Goal: Task Accomplishment & Management: Use online tool/utility

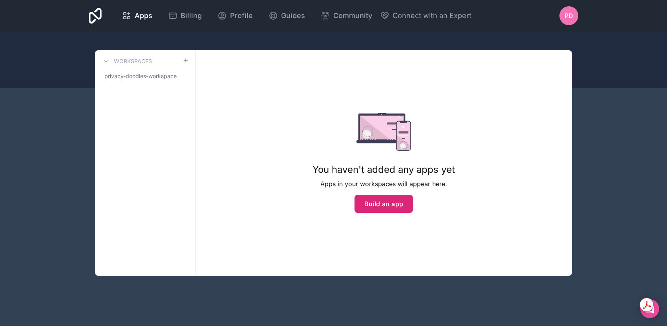
click at [384, 205] on button "Build an app" at bounding box center [383, 204] width 59 height 18
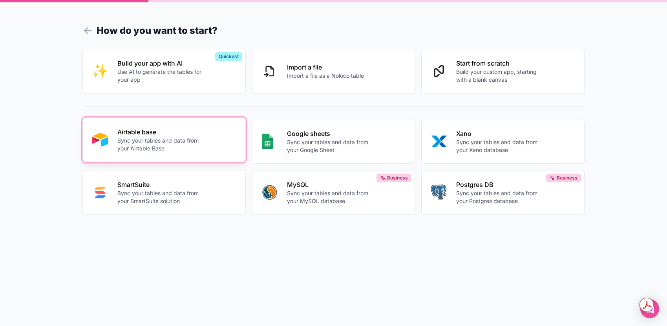
click at [234, 138] on div "Airtable base Sync your tables and data from your Airtable Base" at bounding box center [176, 139] width 119 height 25
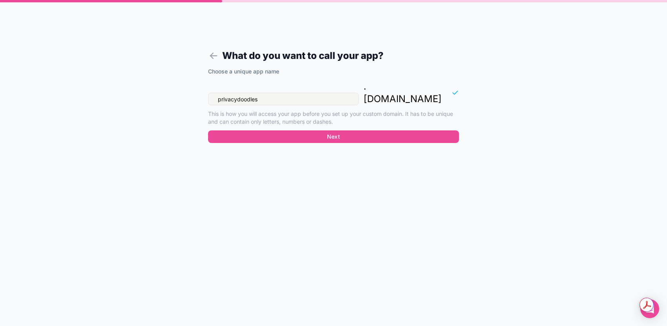
click at [239, 93] on input "privacydoodles" at bounding box center [283, 99] width 151 height 13
type input "privacy-doodles"
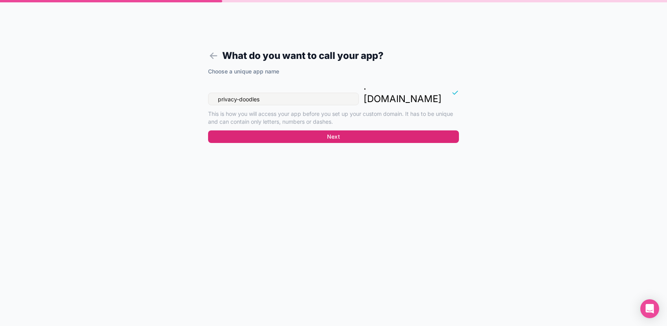
click at [338, 130] on button "Next" at bounding box center [333, 136] width 251 height 13
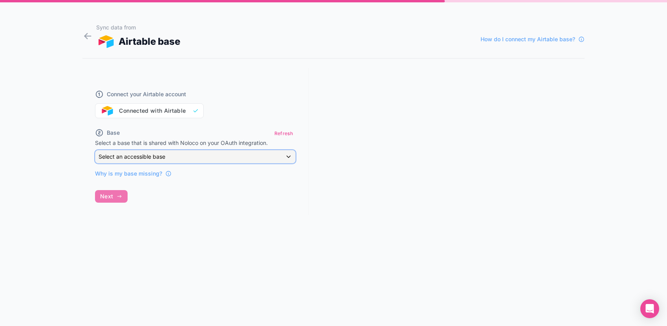
click at [283, 160] on div "Select an accessible base" at bounding box center [195, 156] width 200 height 13
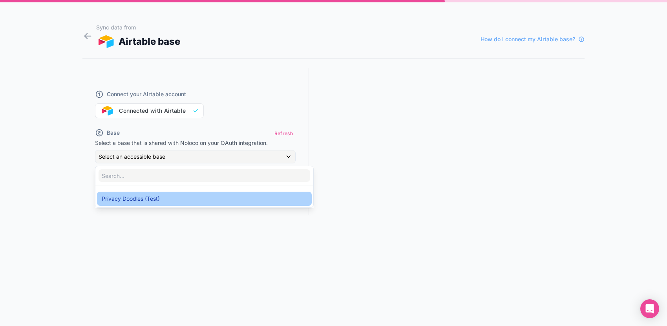
click at [202, 202] on div "Privacy Doodles (Test)" at bounding box center [204, 198] width 205 height 9
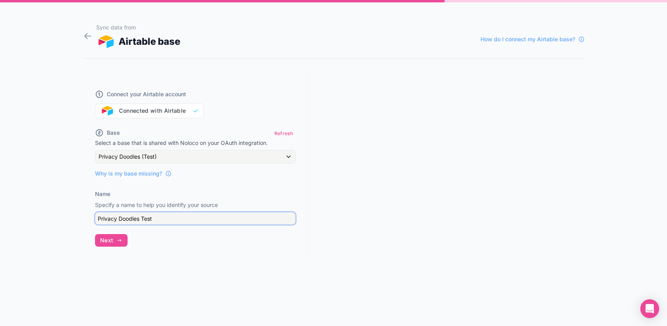
click at [159, 216] on input "Privacy Doodles Test" at bounding box center [195, 218] width 201 height 13
type input "Privacy Doodles"
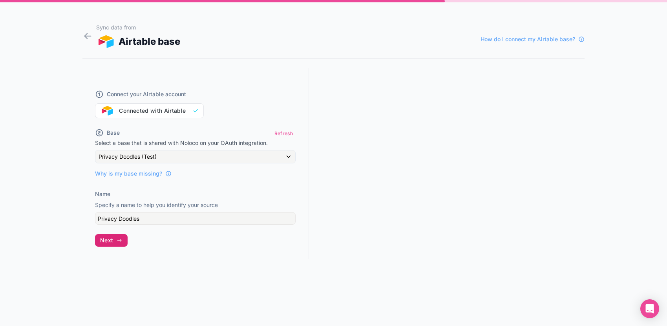
click at [118, 244] on button "Next" at bounding box center [111, 240] width 33 height 13
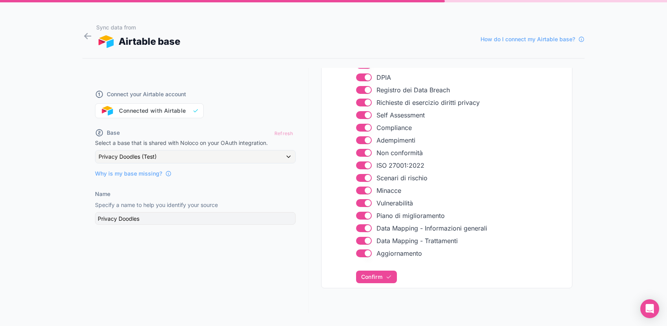
scroll to position [370, 0]
click at [382, 274] on span "Confirm" at bounding box center [371, 275] width 21 height 7
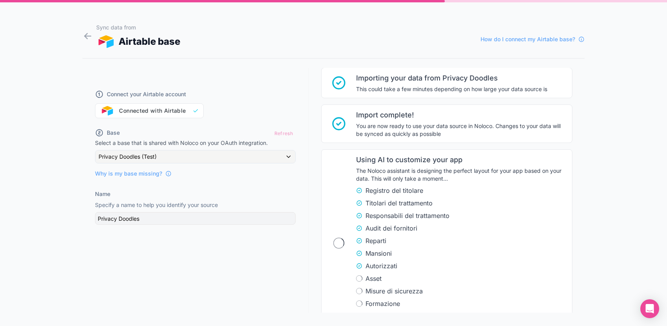
scroll to position [646, 0]
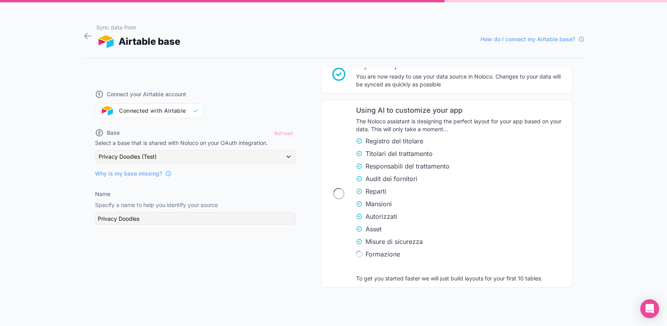
click at [390, 278] on span "To get you started faster we will just build layouts for your first 10 tables." at bounding box center [461, 278] width 211 height 8
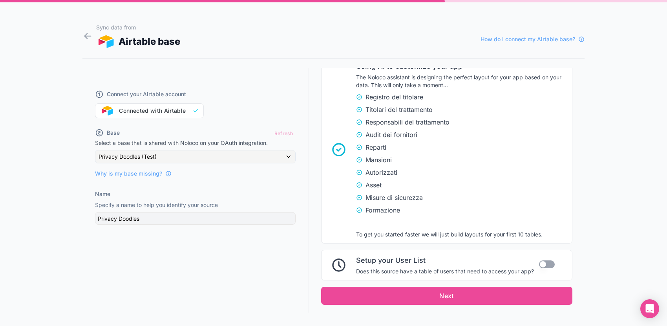
scroll to position [688, 0]
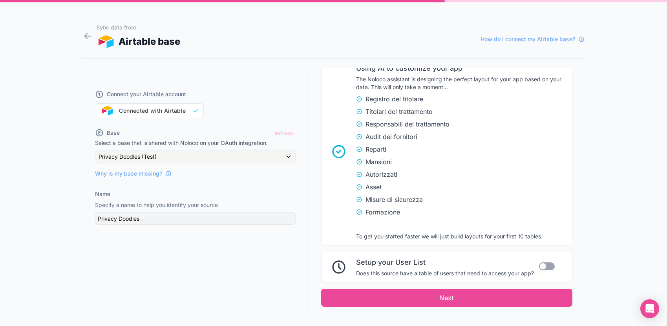
click at [339, 150] on icon at bounding box center [339, 152] width 16 height 16
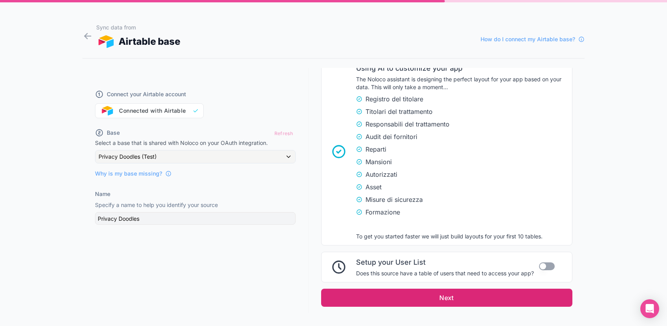
click at [441, 300] on button "Next" at bounding box center [446, 298] width 251 height 18
